Goal: Information Seeking & Learning: Learn about a topic

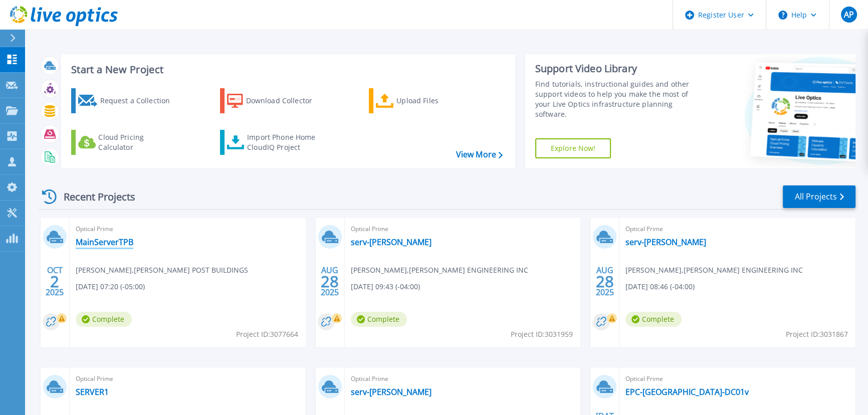
click at [109, 243] on link "MainServerTPB" at bounding box center [105, 242] width 58 height 10
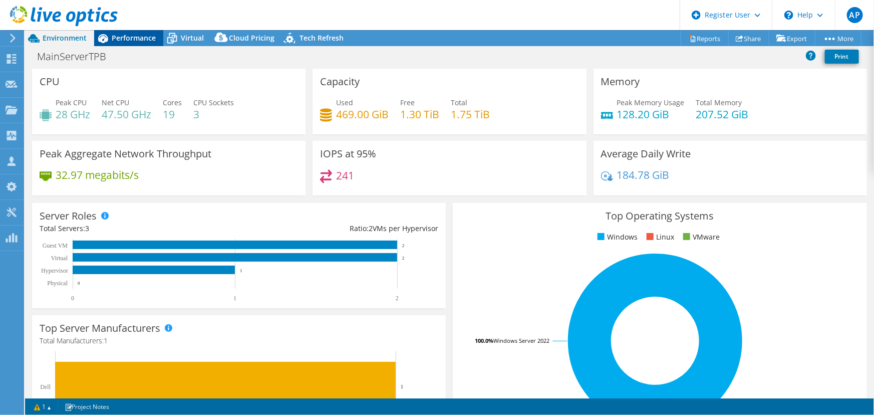
click at [144, 39] on span "Performance" at bounding box center [134, 38] width 44 height 10
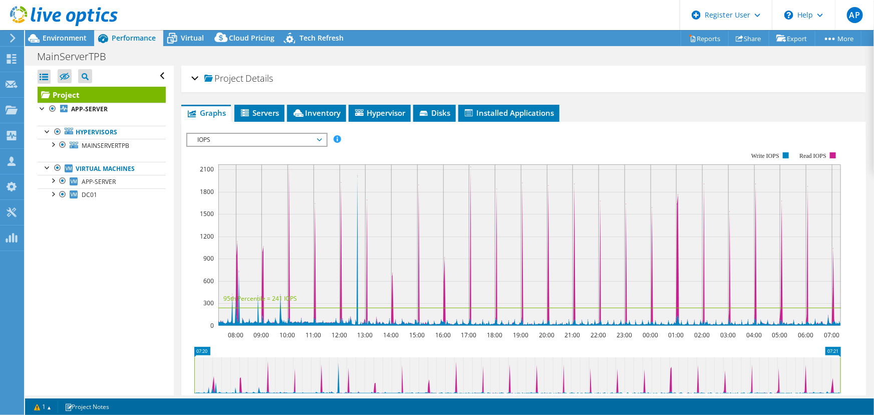
click at [231, 138] on span "IOPS" at bounding box center [256, 140] width 129 height 12
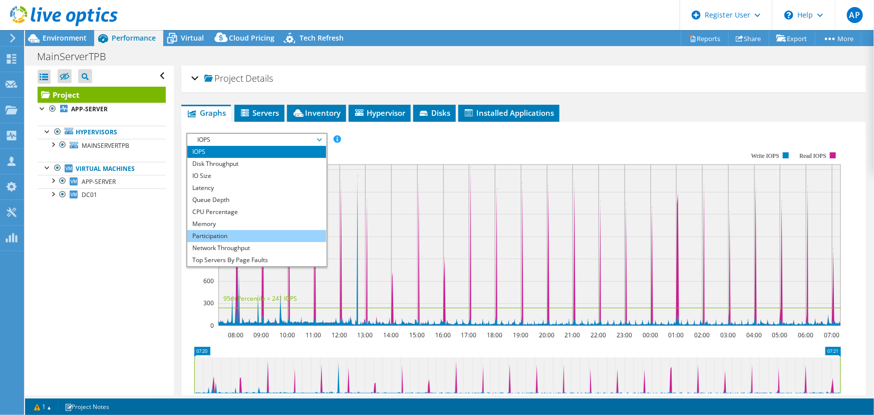
scroll to position [36, 0]
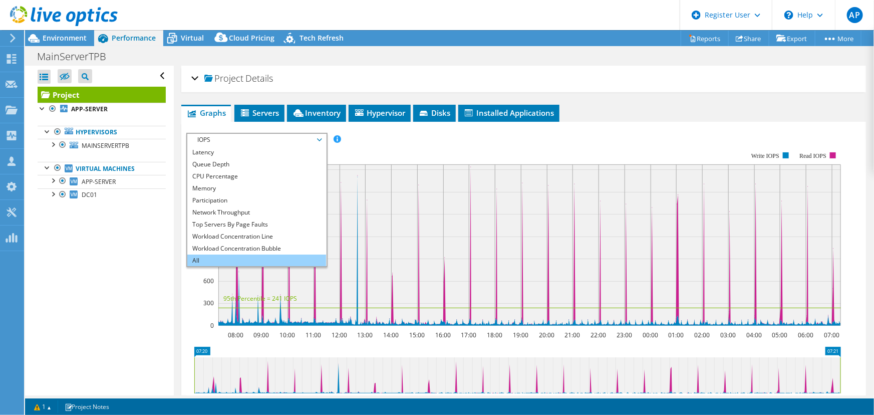
click at [212, 260] on li "All" at bounding box center [256, 260] width 139 height 12
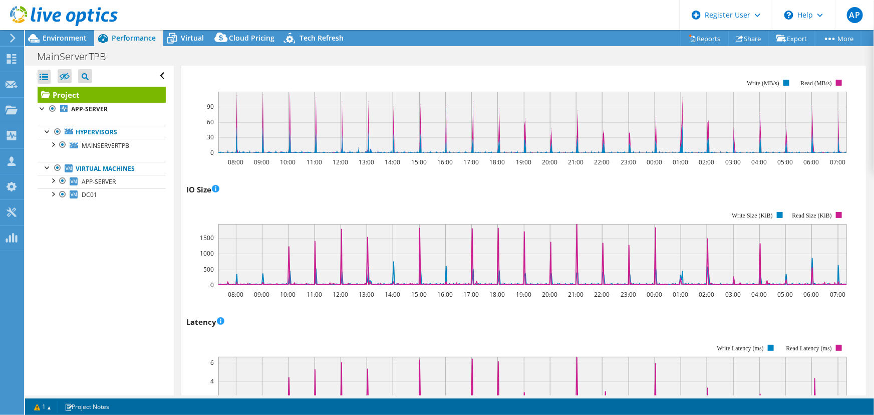
scroll to position [0, 0]
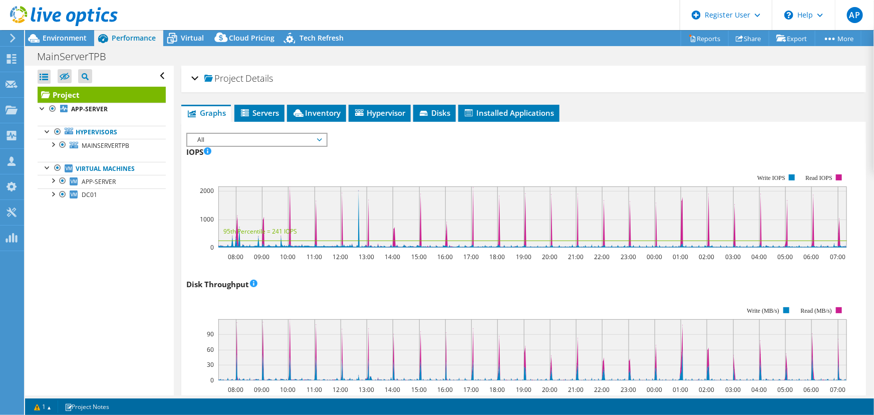
click at [195, 80] on div "Project Details" at bounding box center [523, 79] width 665 height 22
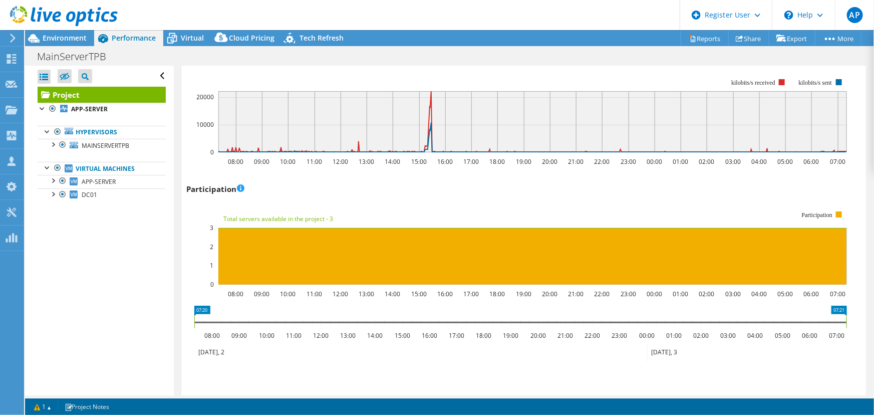
scroll to position [1229, 0]
